Goal: Navigation & Orientation: Find specific page/section

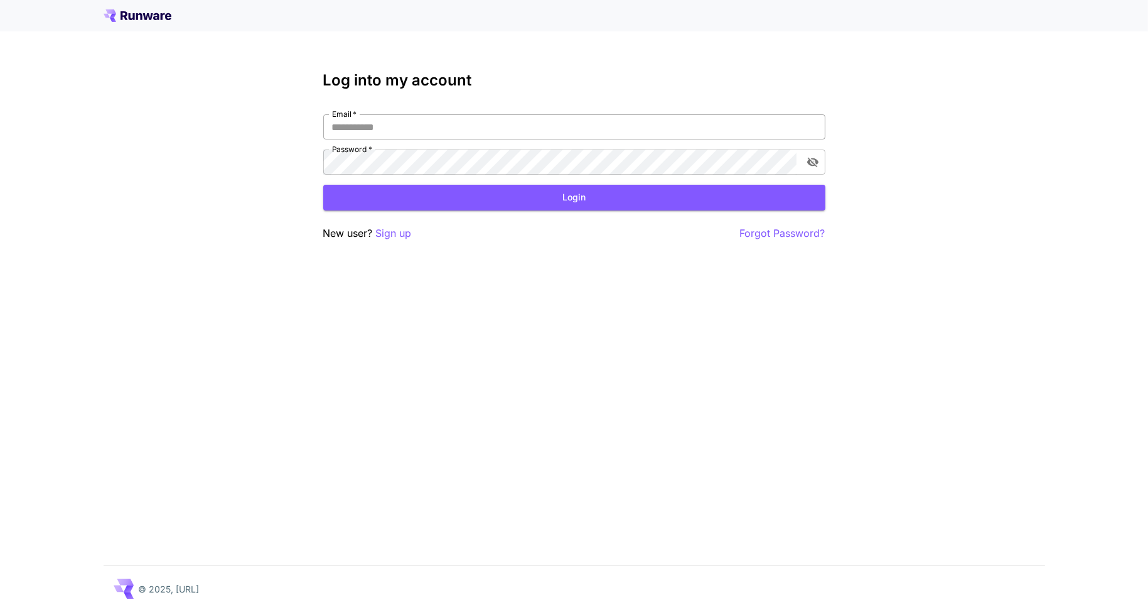
click at [462, 128] on input "Email   *" at bounding box center [574, 126] width 502 height 25
type input "**********"
